Goal: Information Seeking & Learning: Learn about a topic

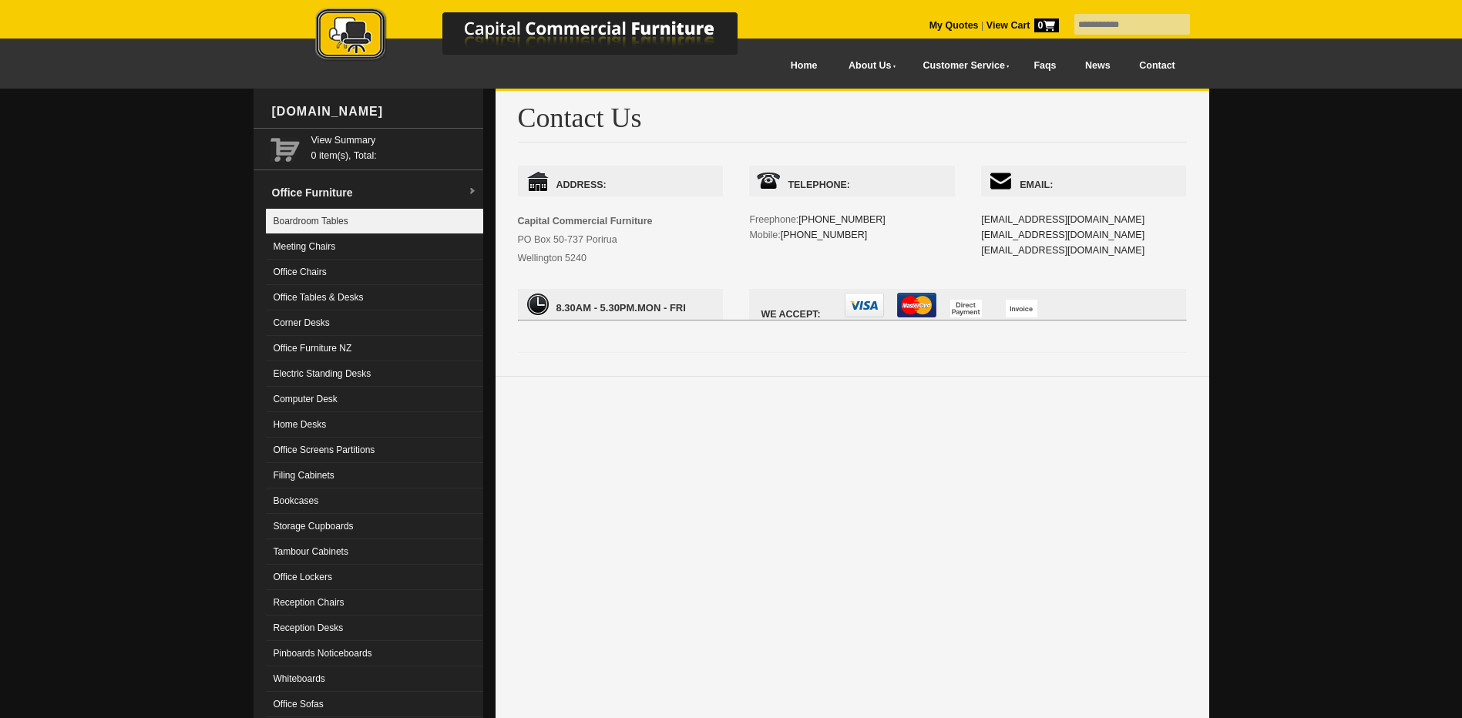
click at [341, 217] on link "Boardroom Tables" at bounding box center [374, 221] width 217 height 25
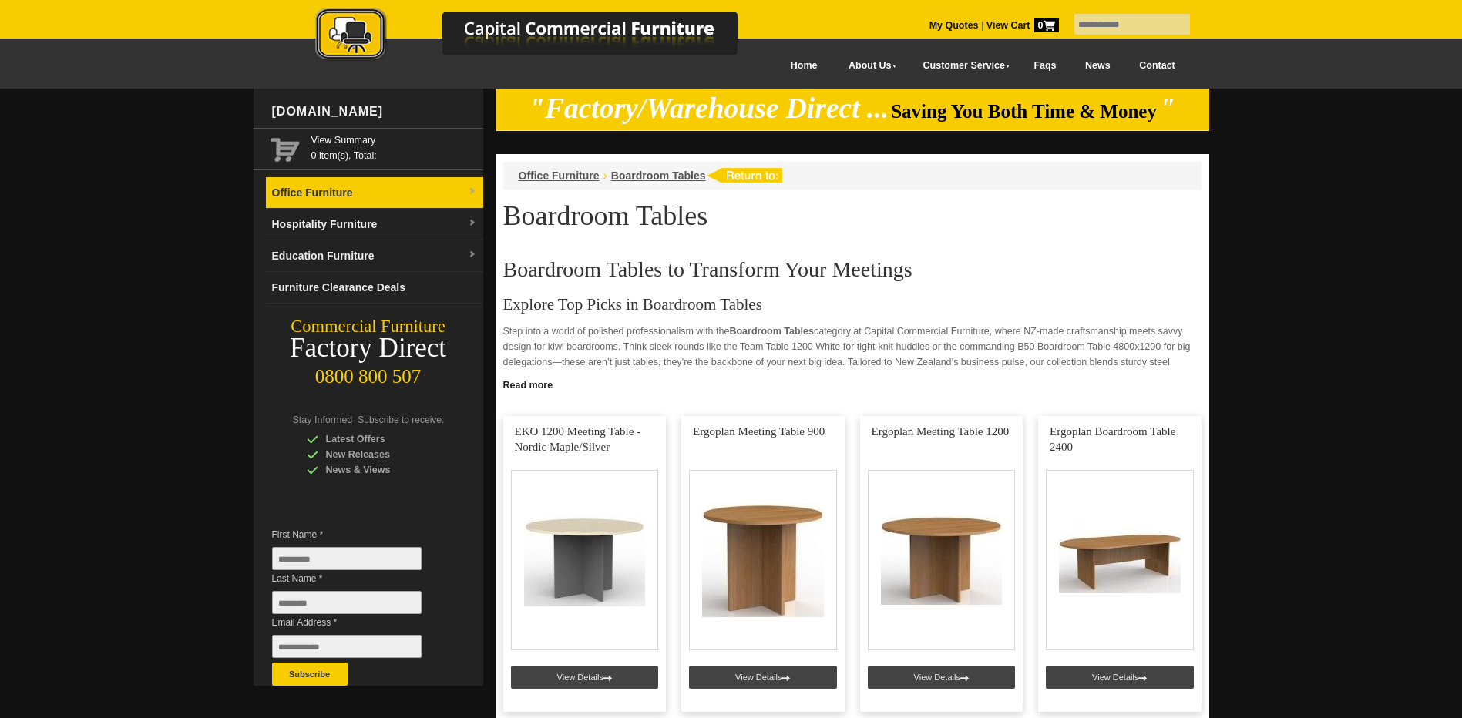
click at [327, 190] on link "Office Furniture" at bounding box center [374, 193] width 217 height 32
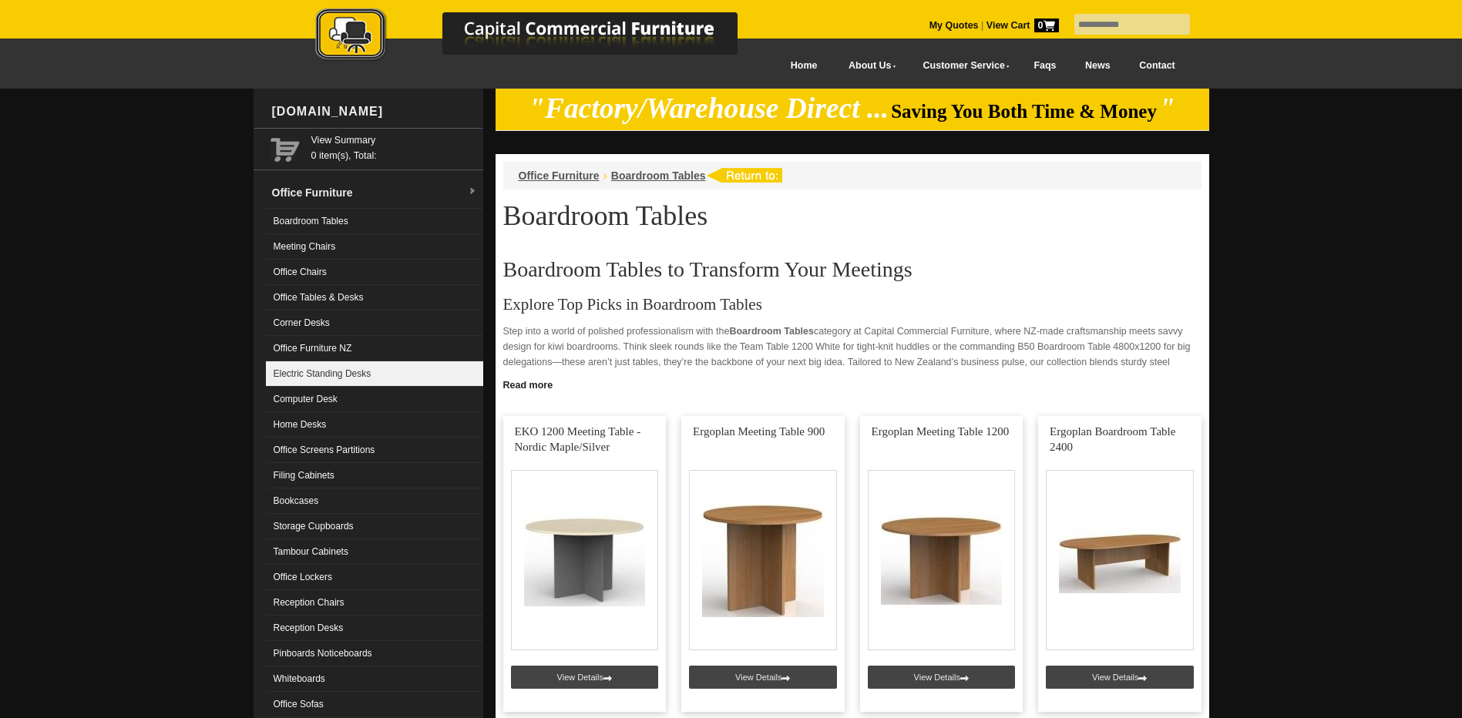
click at [318, 374] on link "Electric Standing Desks" at bounding box center [374, 374] width 217 height 25
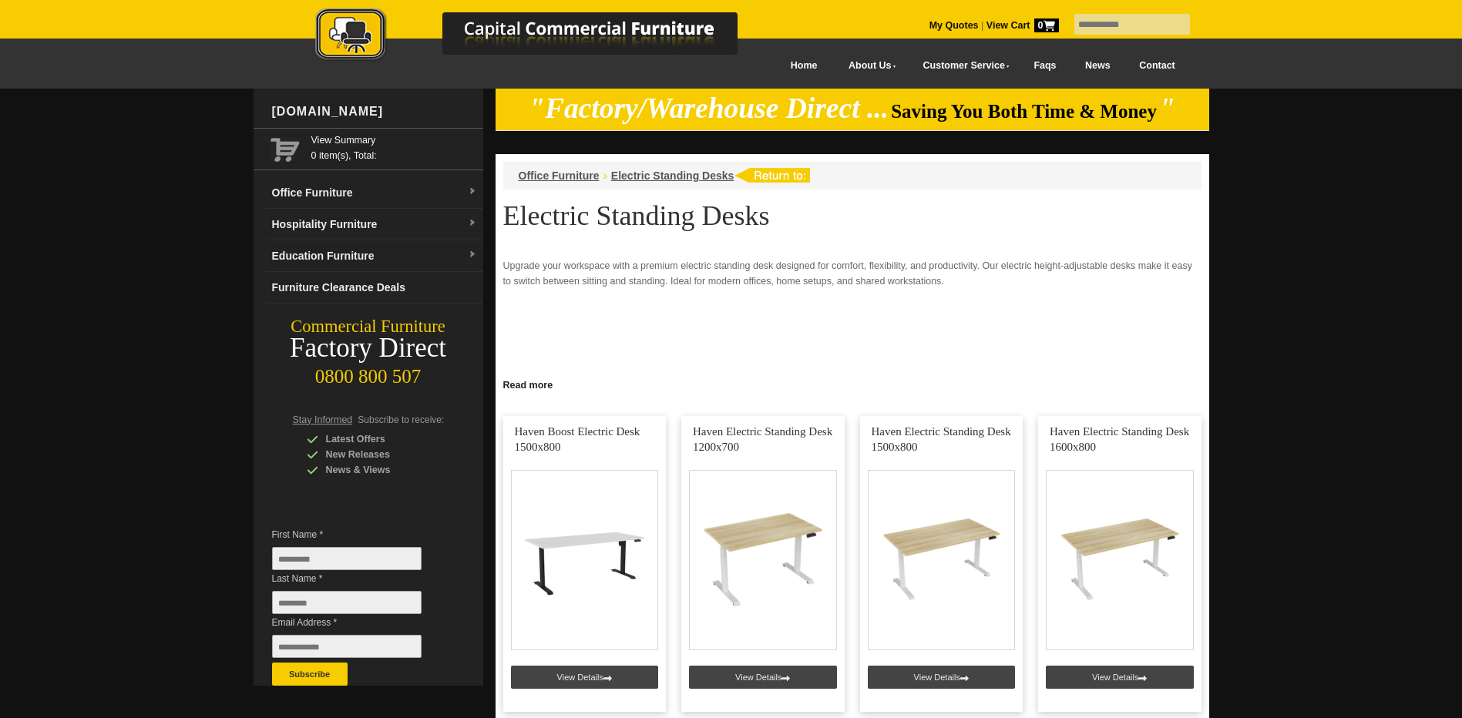
click at [563, 547] on link at bounding box center [584, 564] width 163 height 296
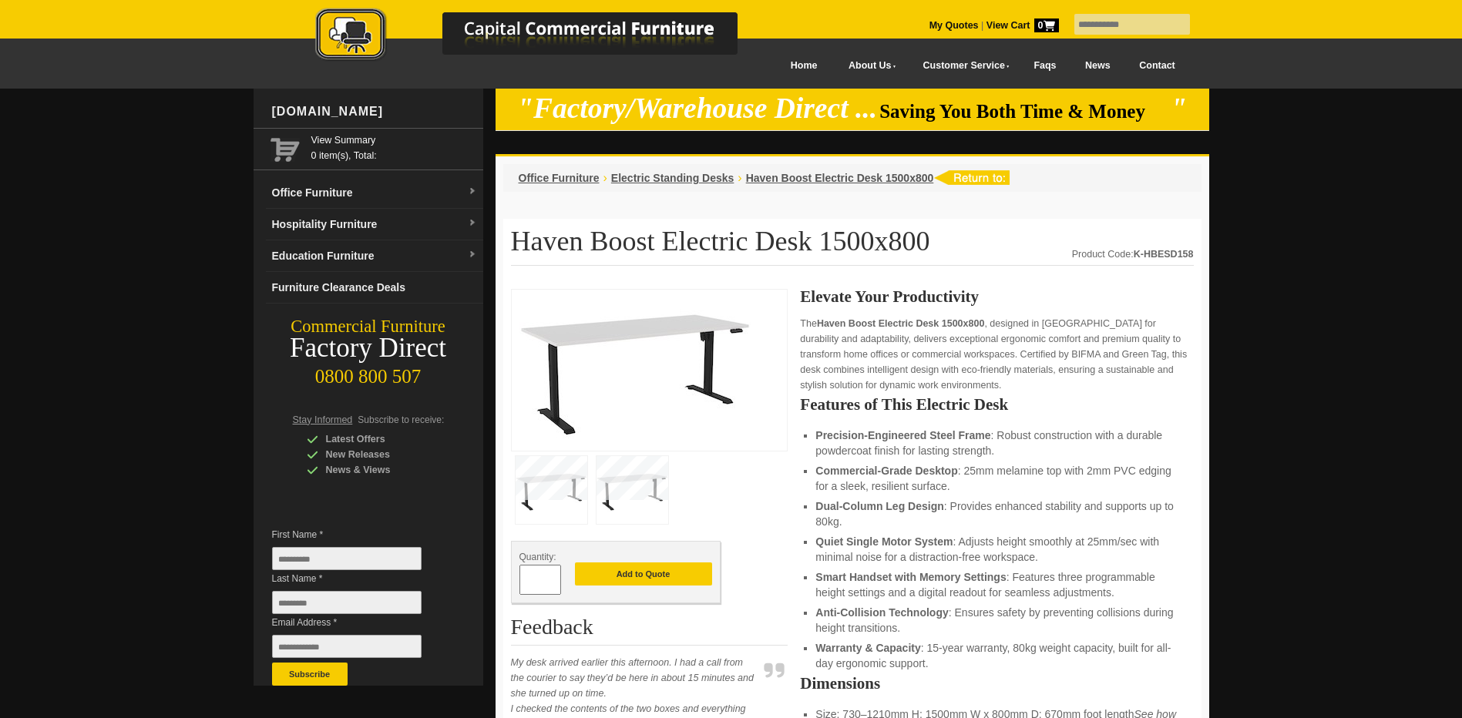
scroll to position [308, 0]
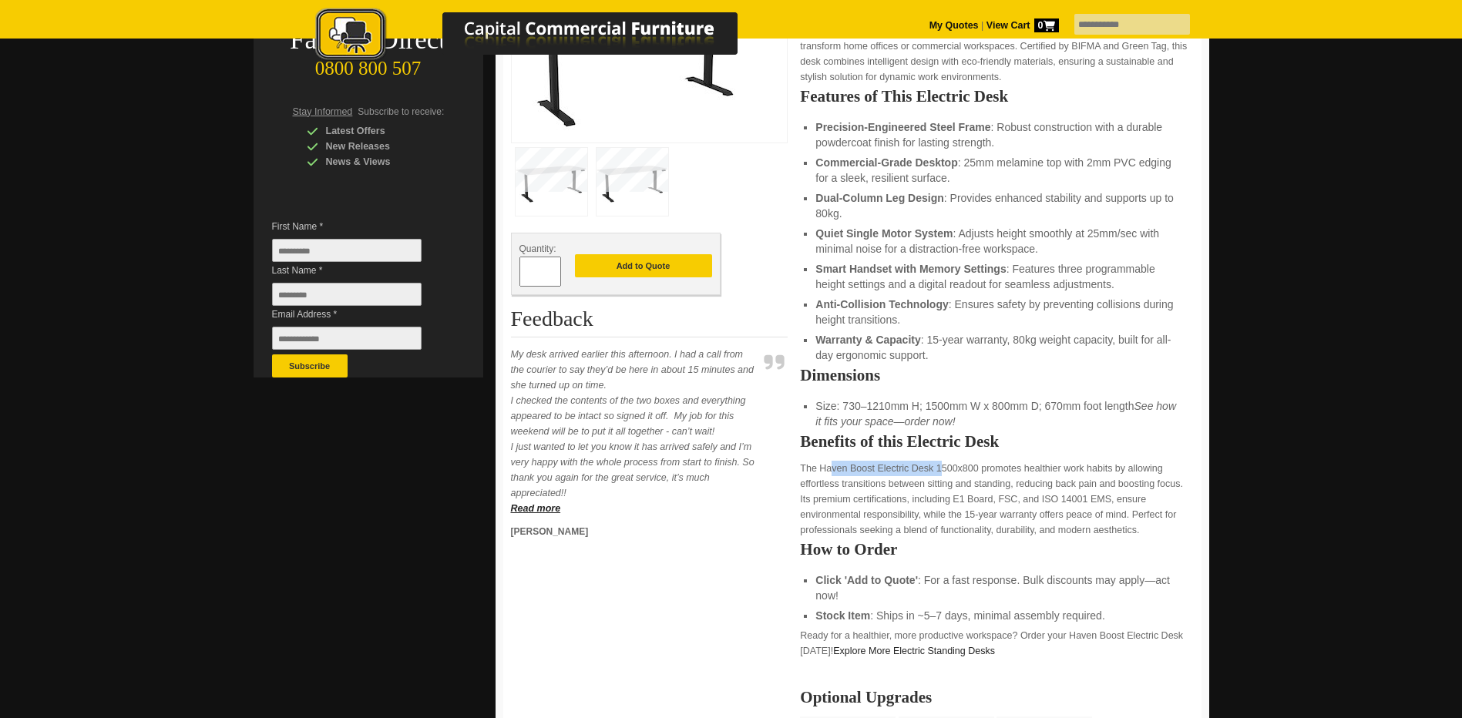
drag, startPoint x: 821, startPoint y: 469, endPoint x: 935, endPoint y: 466, distance: 114.1
click at [935, 466] on p "The Haven Boost Electric Desk 1500x800 promotes healthier work habits by allowi…" at bounding box center [996, 499] width 393 height 77
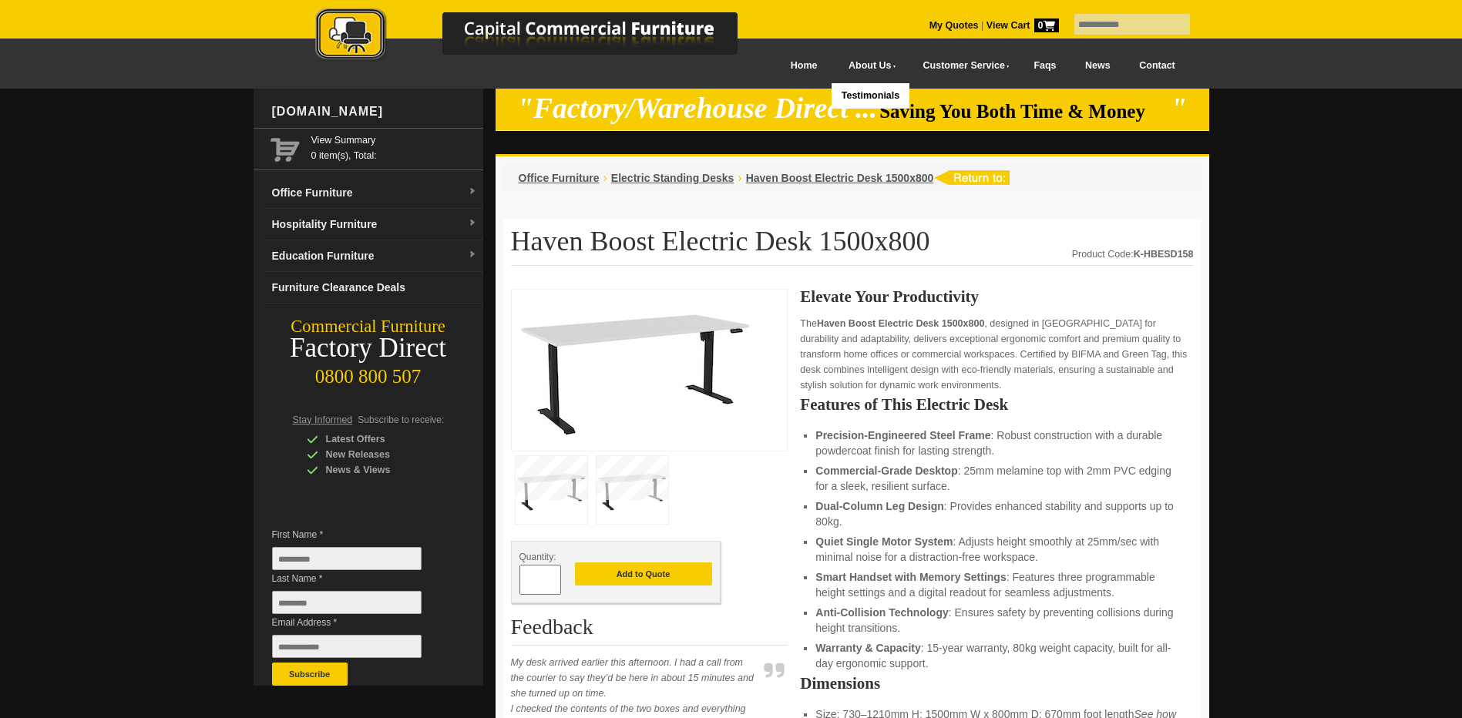
click at [854, 66] on link "About Us" at bounding box center [869, 66] width 74 height 35
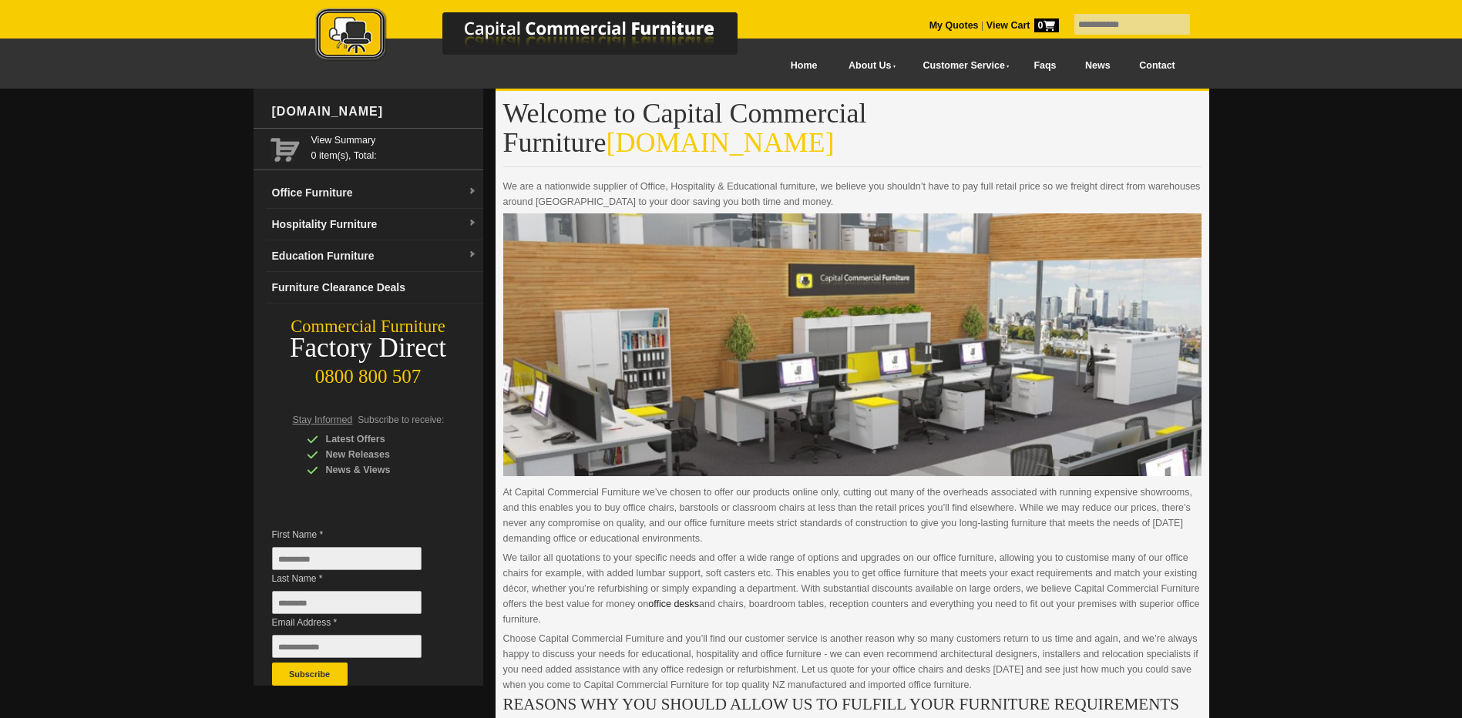
click at [1143, 65] on link "Contact" at bounding box center [1157, 66] width 65 height 35
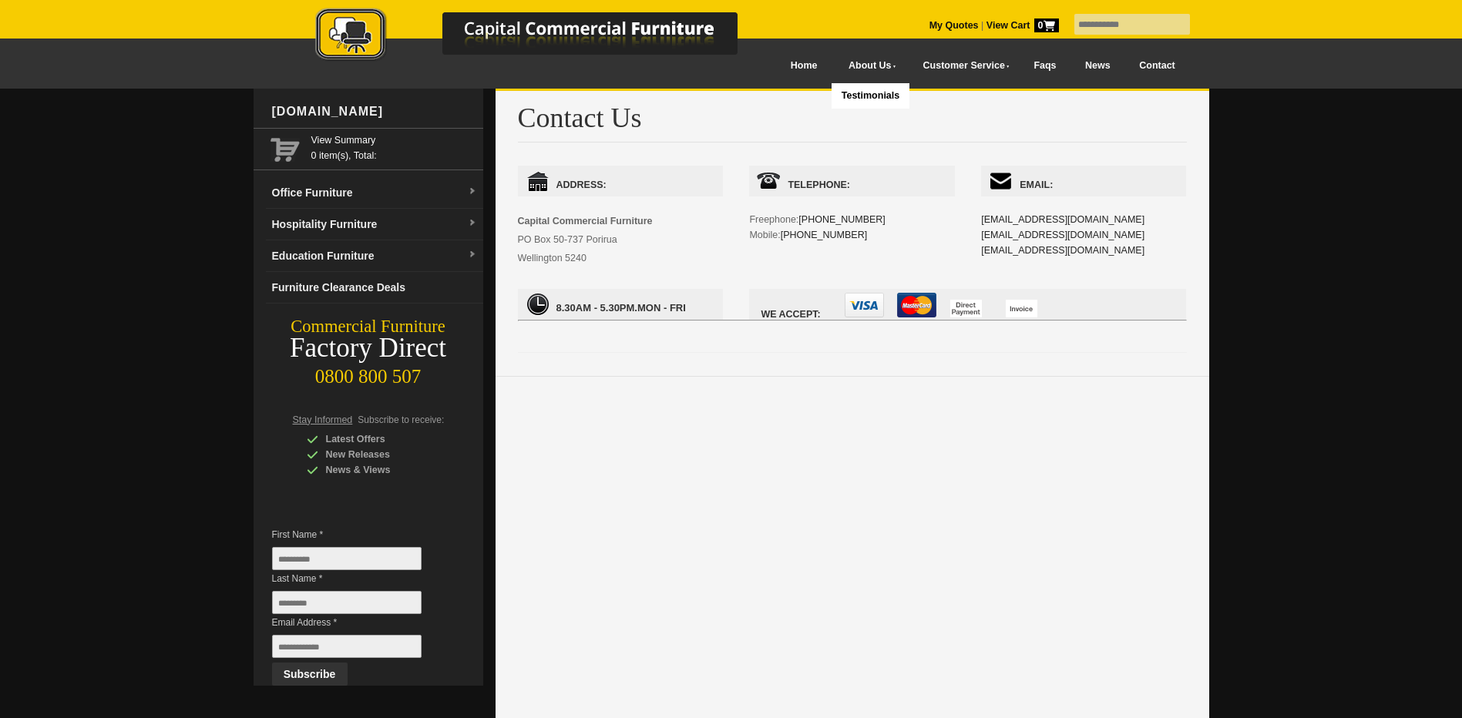
click at [853, 63] on link "About Us" at bounding box center [869, 66] width 74 height 35
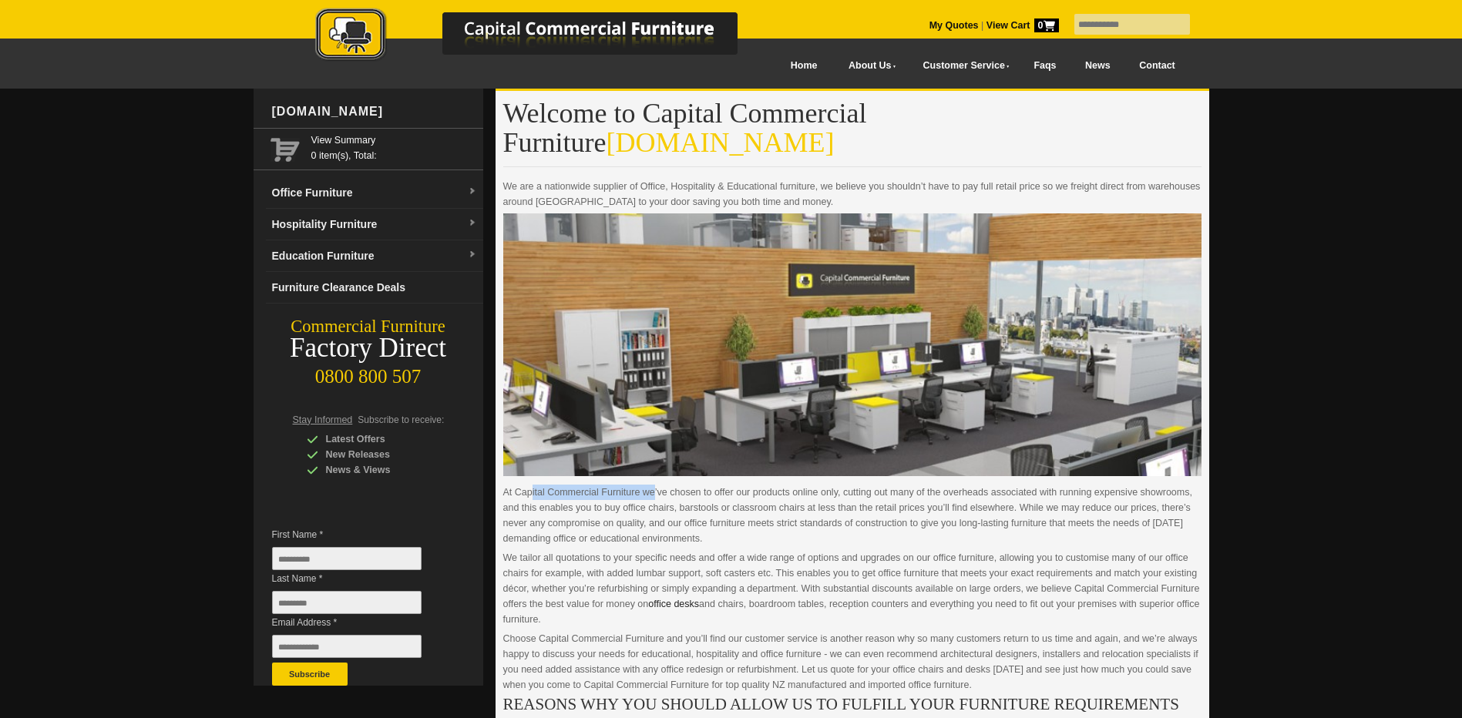
drag, startPoint x: 516, startPoint y: 460, endPoint x: 640, endPoint y: 461, distance: 123.3
click at [640, 485] on p "At Capital Commercial Furniture we’ve chosen to offer our products online only,…" at bounding box center [852, 516] width 698 height 62
